Goal: Transaction & Acquisition: Purchase product/service

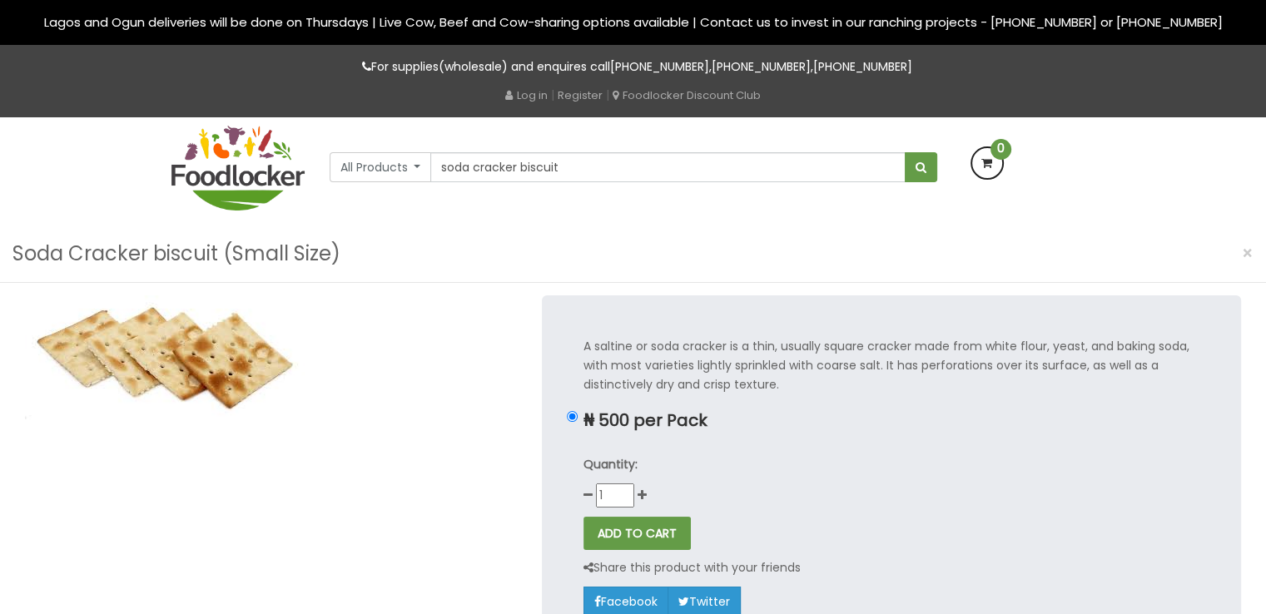
type input "soda cracker biscuit"
click at [904, 152] on button "submit" at bounding box center [920, 167] width 32 height 30
